Goal: Use online tool/utility: Utilize a website feature to perform a specific function

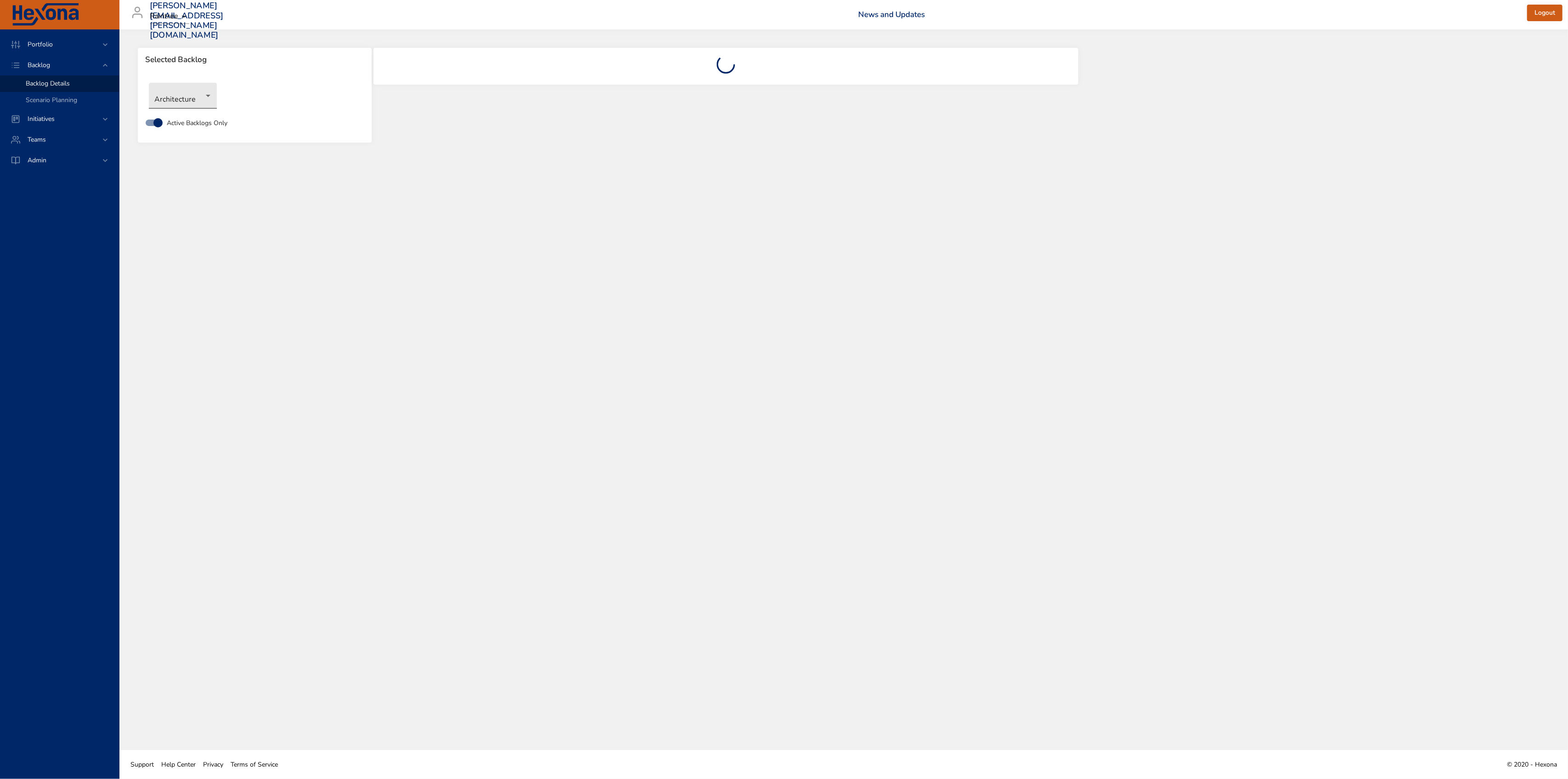
click at [186, 94] on body "Portfolio Backlog Backlog Details Scenario Planning Initiatives Teams Admin [PE…" at bounding box center [784, 389] width 1568 height 779
click at [188, 233] on li "NewGen Scheduler" at bounding box center [196, 232] width 94 height 15
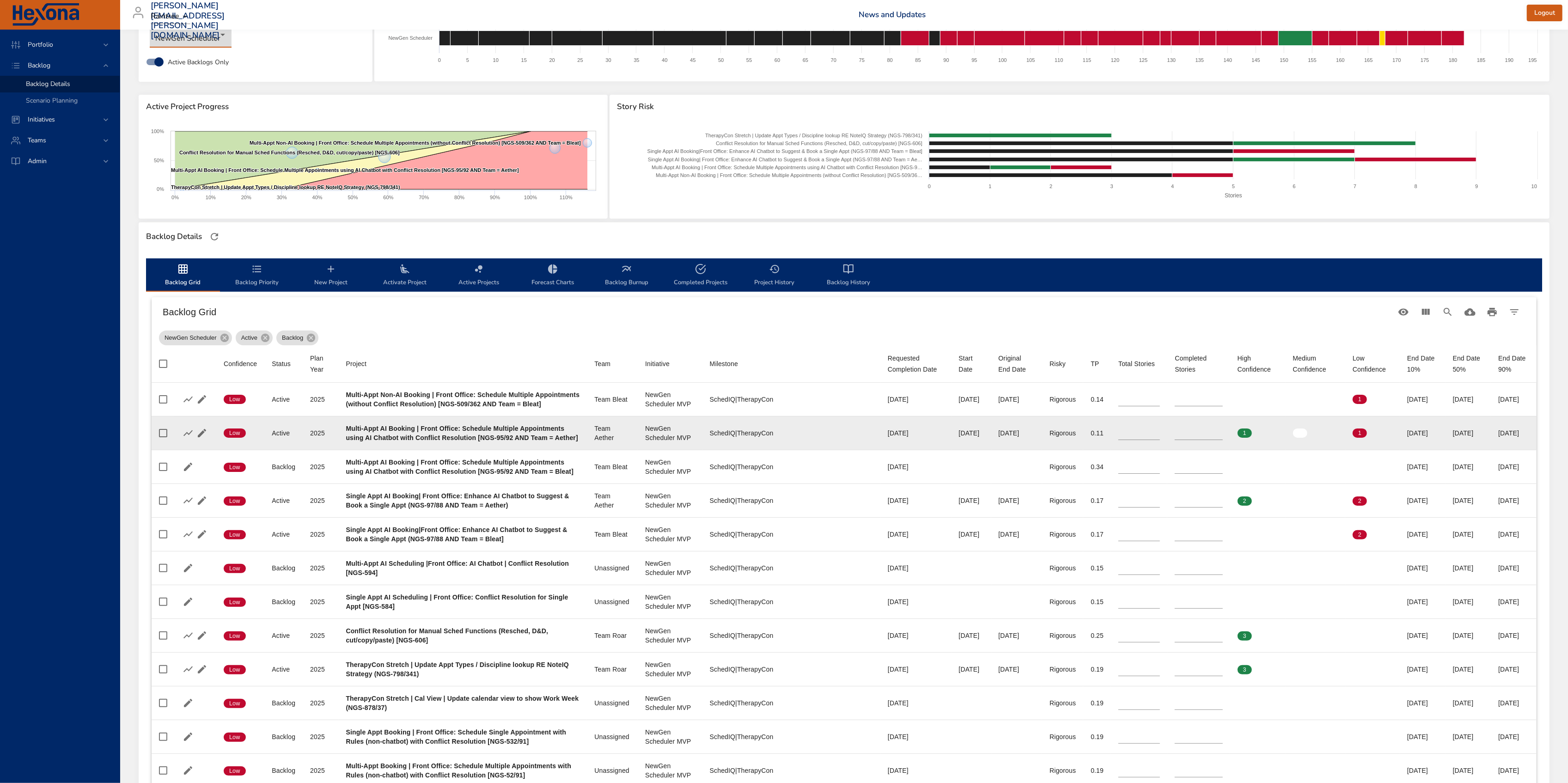
scroll to position [101, 0]
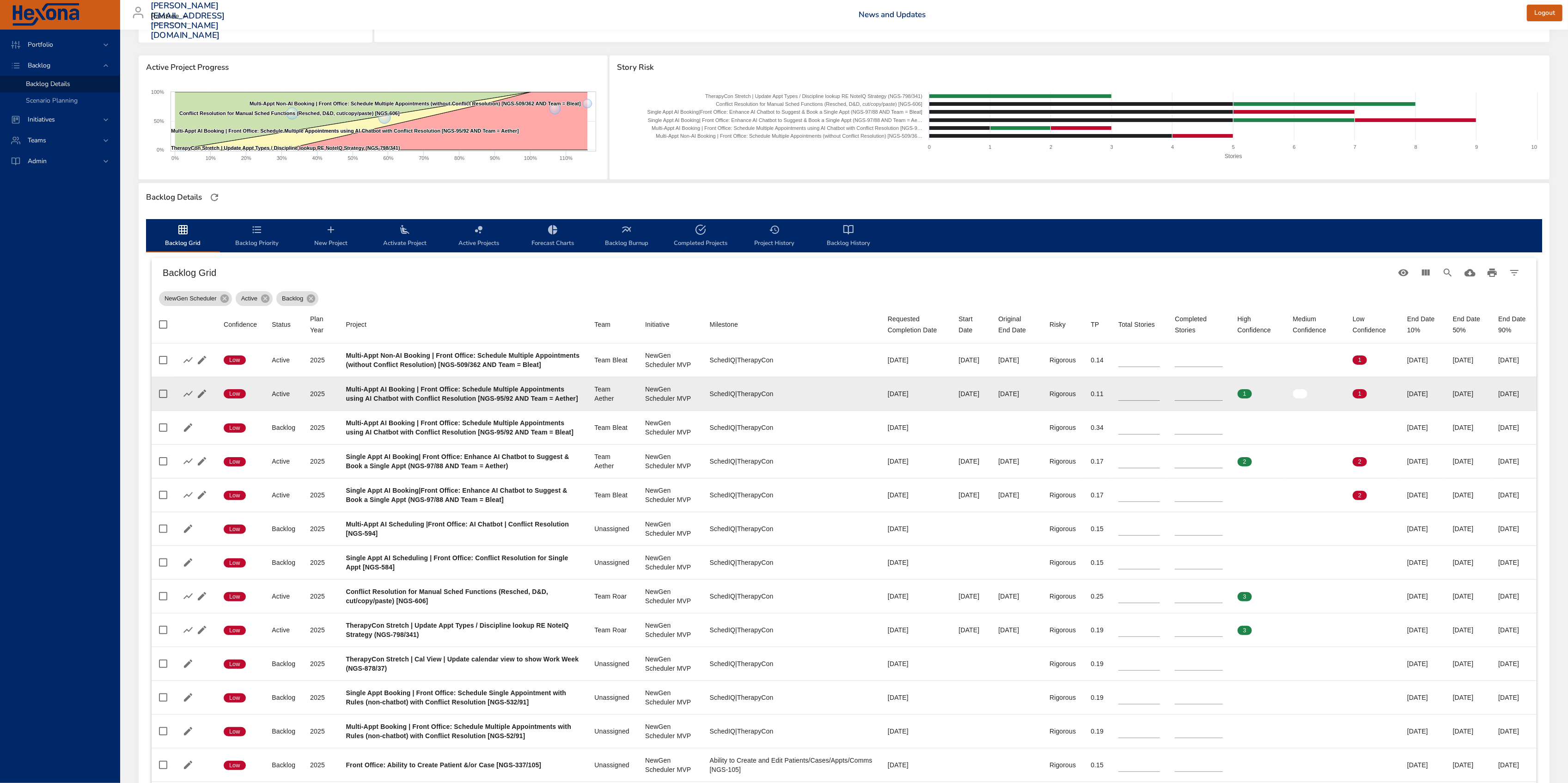
type input "*"
type input "**"
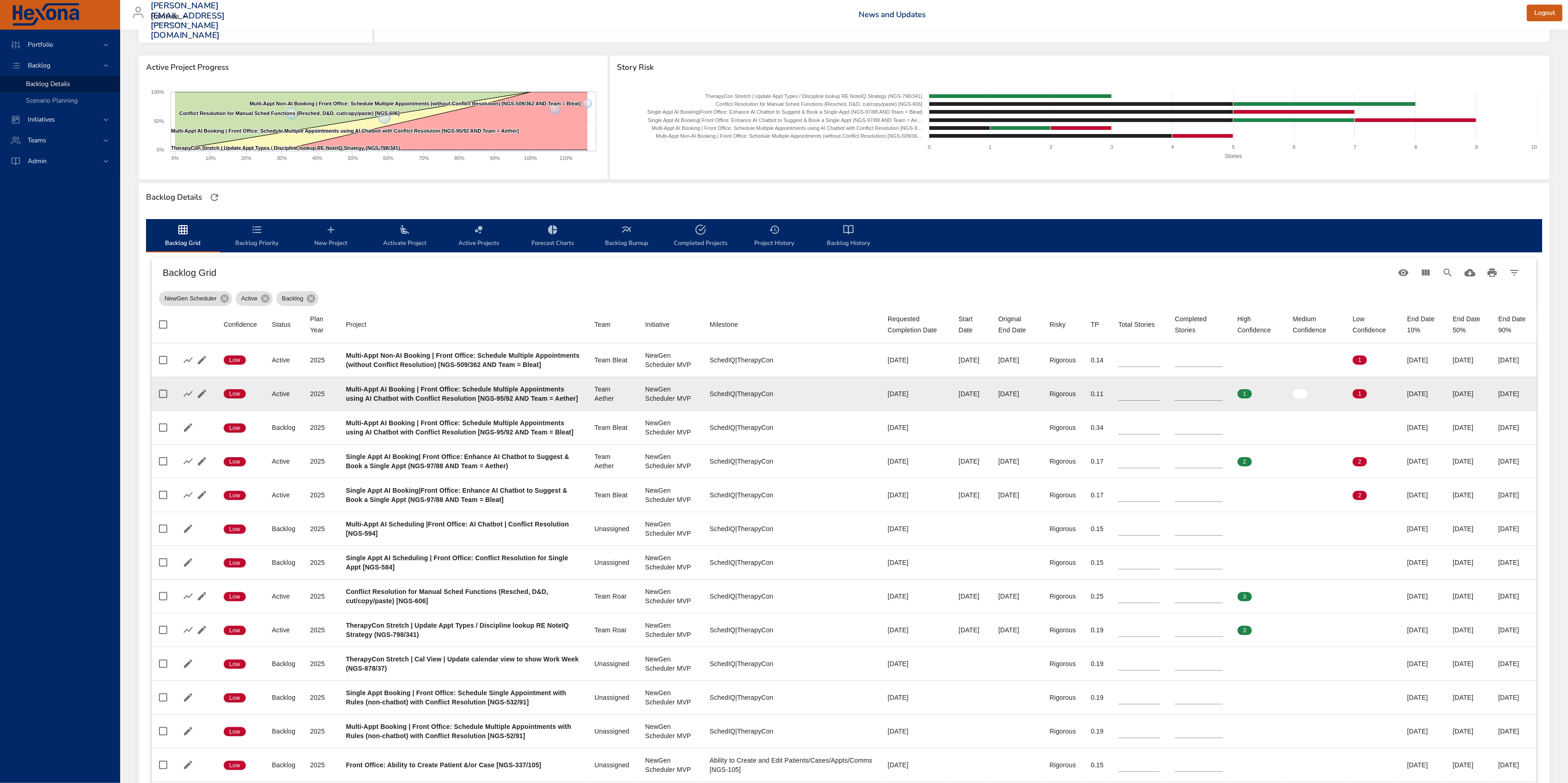
type input "*"
type input "**"
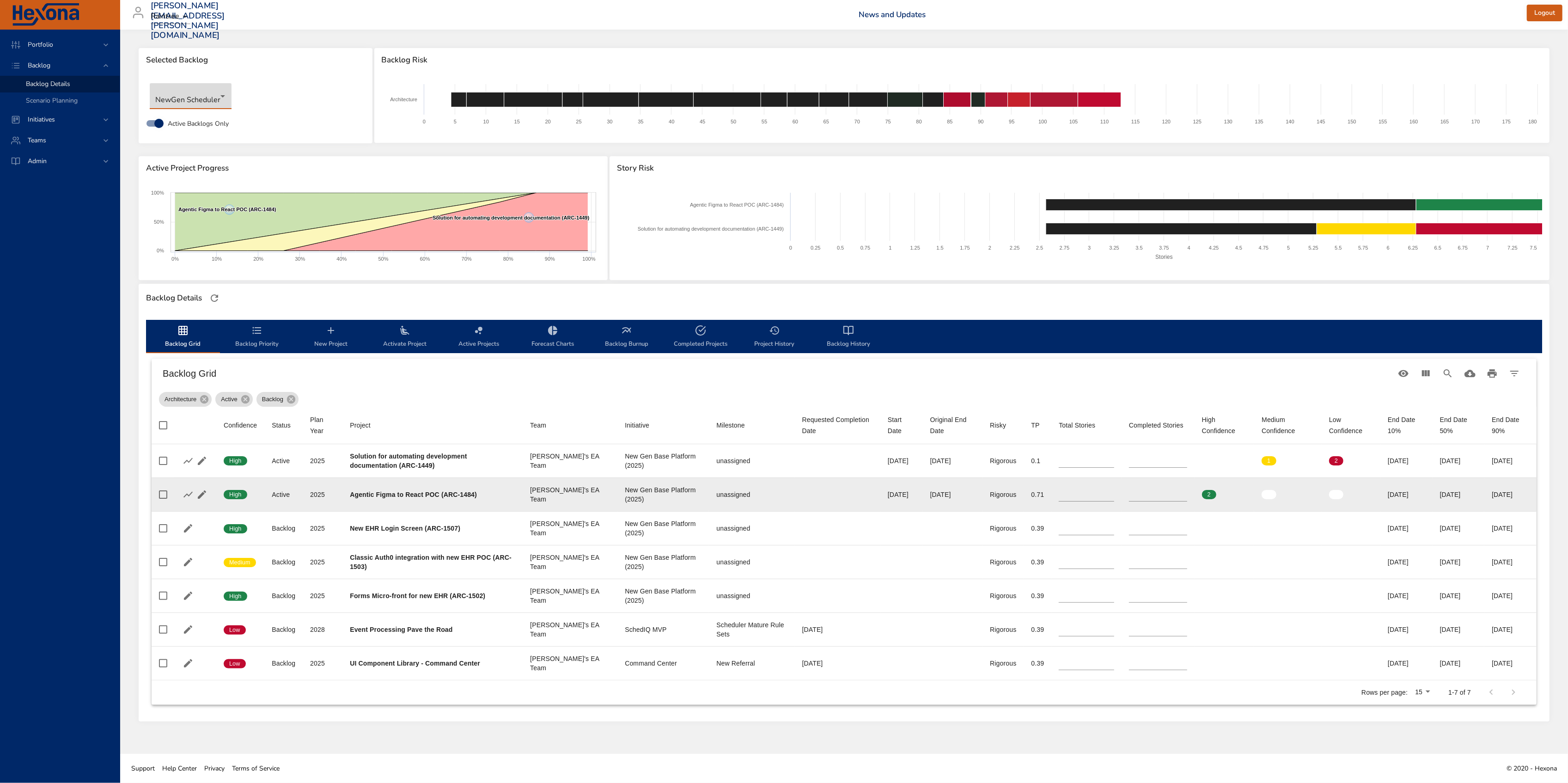
scroll to position [0, 0]
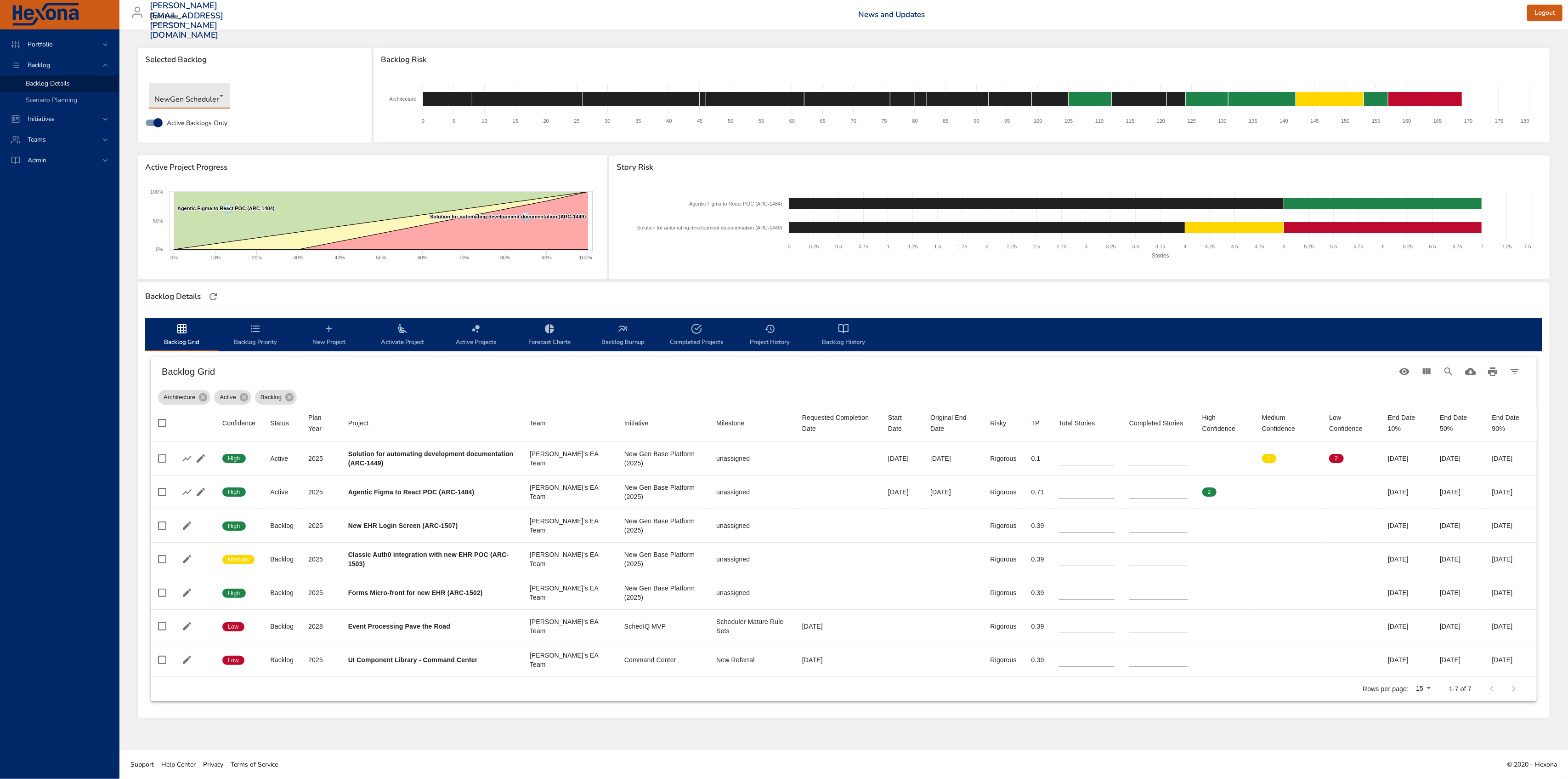
click at [209, 97] on body "Portfolio Backlog Backlog Details Scenario Planning Initiatives Teams Admin [PE…" at bounding box center [784, 389] width 1568 height 779
click at [217, 153] on li "NewGen Scheduler" at bounding box center [196, 155] width 94 height 15
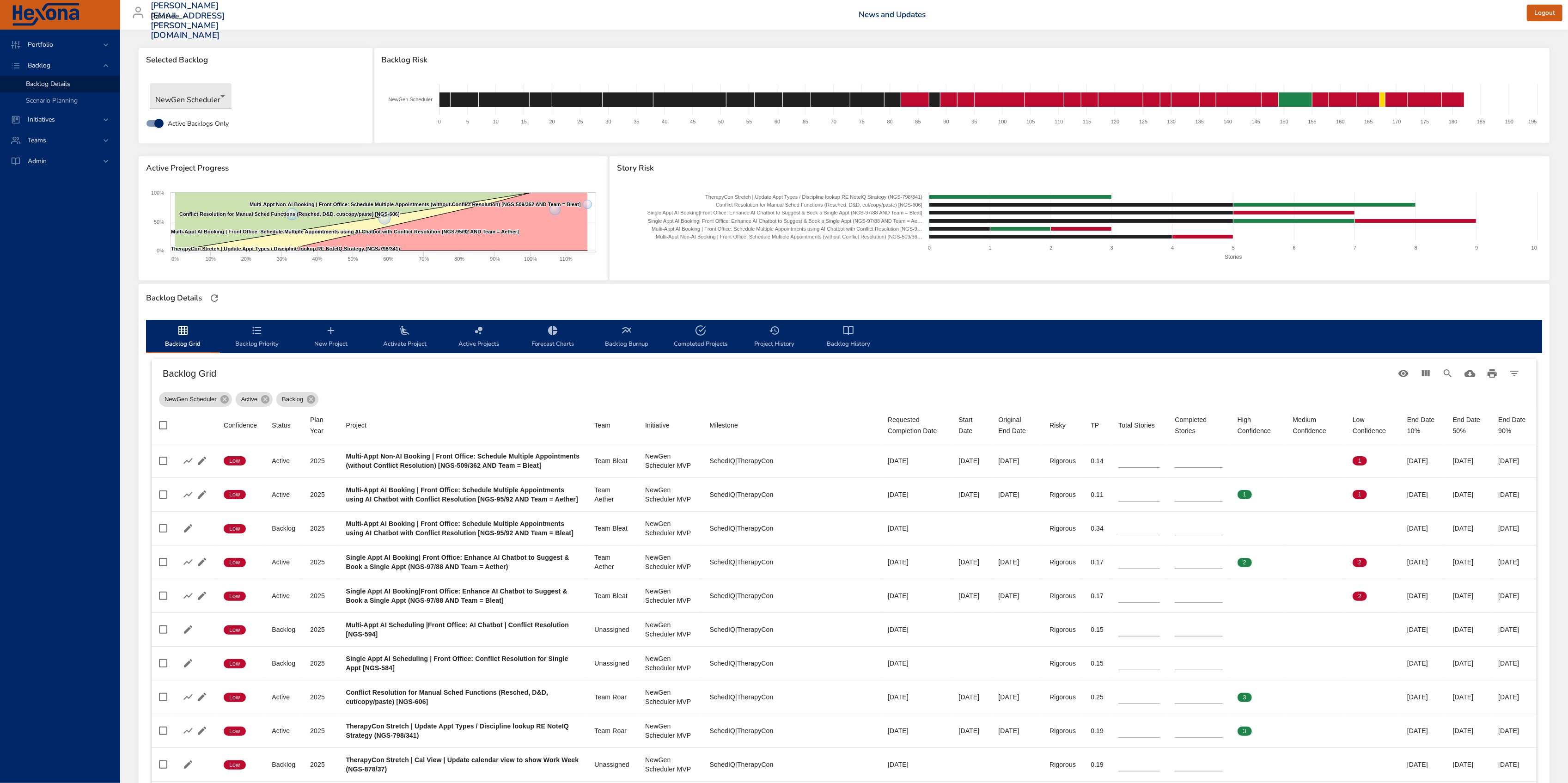
click at [1371, 167] on span "Story Risk" at bounding box center [1079, 168] width 925 height 9
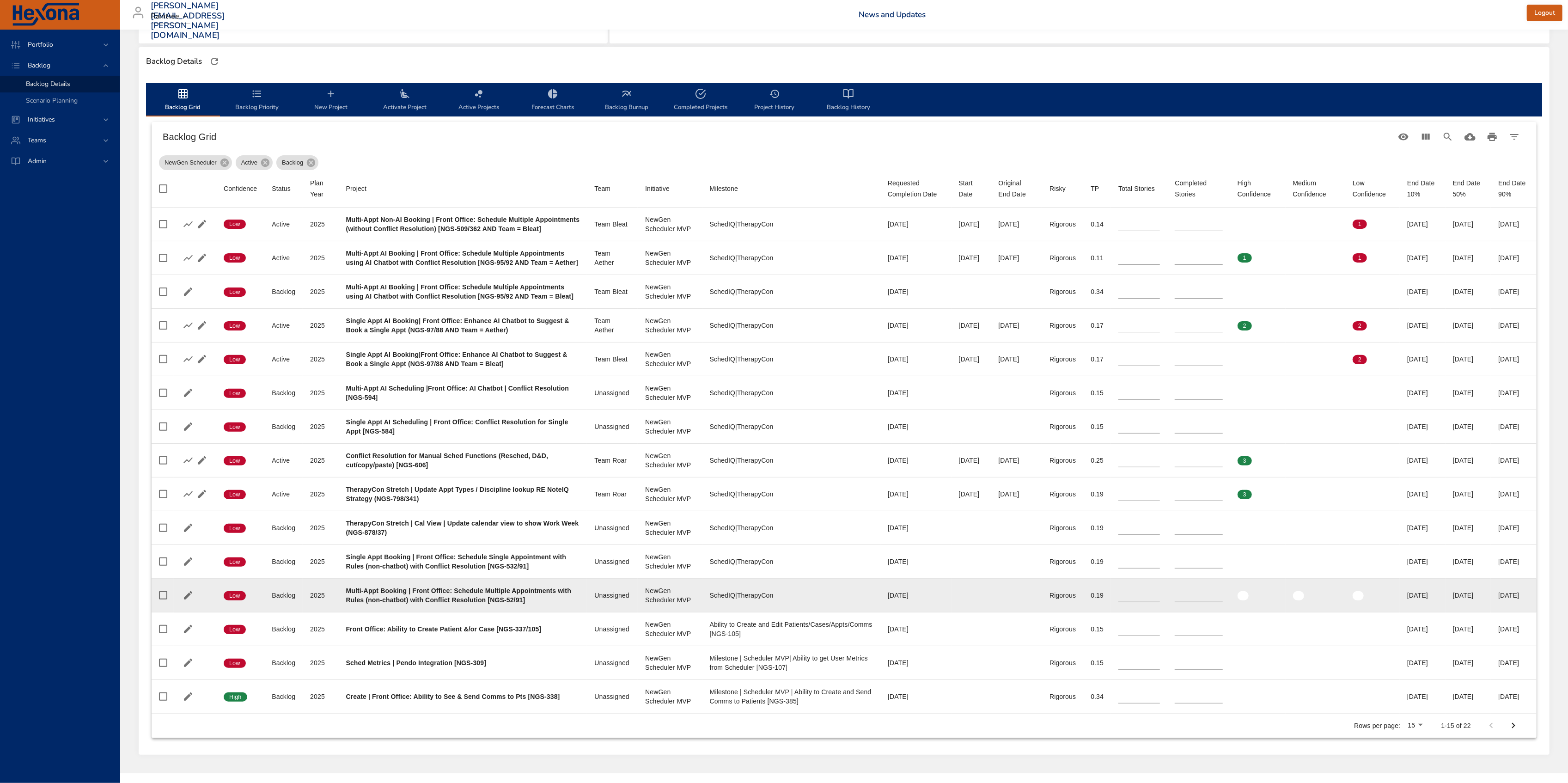
scroll to position [246, 0]
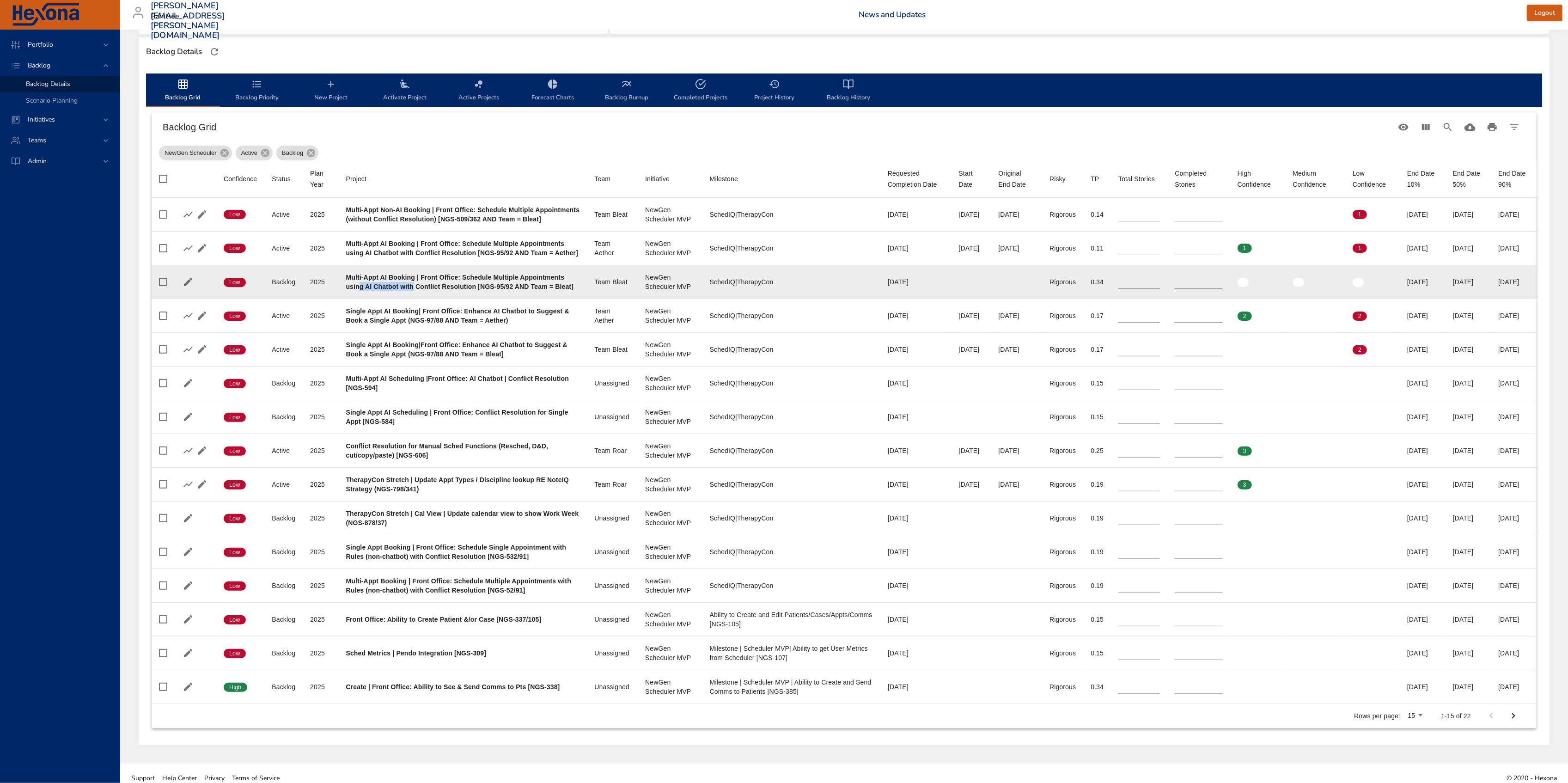
drag, startPoint x: 407, startPoint y: 305, endPoint x: 459, endPoint y: 305, distance: 52.0
click at [459, 290] on b "Multi-Appt AI Booking | Front Office: Schedule Multiple Appointments using AI C…" at bounding box center [460, 282] width 228 height 17
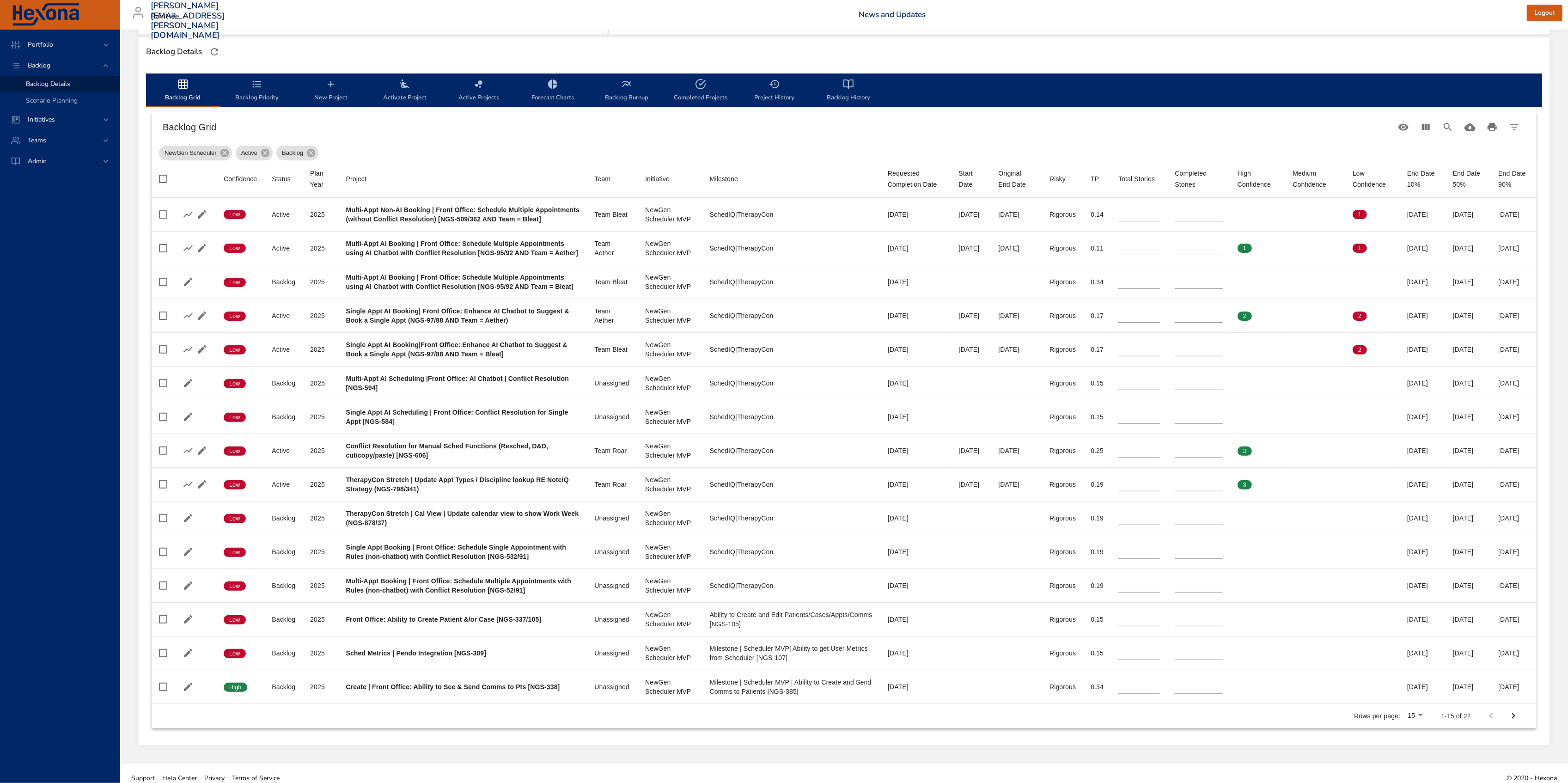
click at [1195, 56] on div "Backlog Details" at bounding box center [844, 52] width 1401 height 20
